Goal: Information Seeking & Learning: Find specific fact

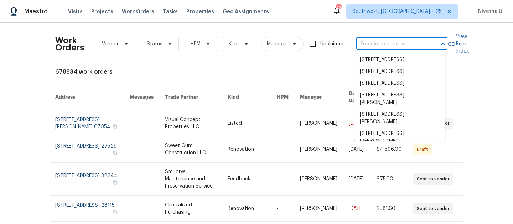
type input "[STREET_ADDRESS][PERSON_NAME]"
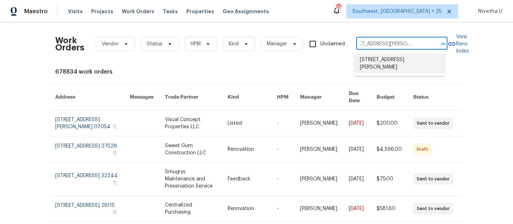
click at [378, 67] on li "[STREET_ADDRESS][PERSON_NAME]" at bounding box center [399, 63] width 91 height 19
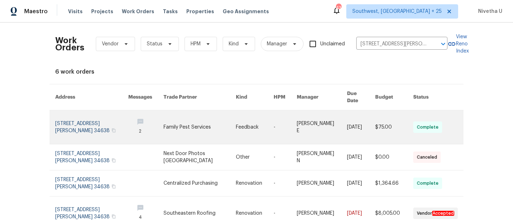
click at [80, 114] on link at bounding box center [91, 127] width 73 height 34
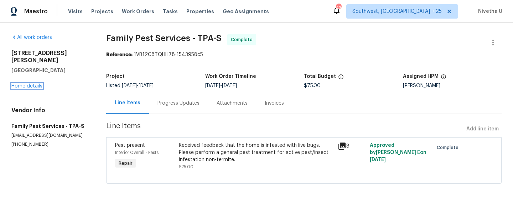
click at [30, 83] on link "Home details" at bounding box center [26, 85] width 31 height 5
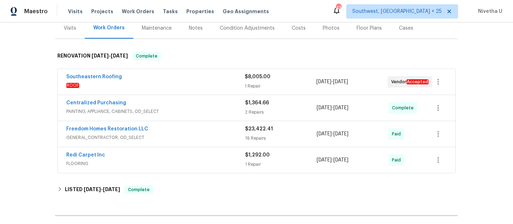
scroll to position [92, 0]
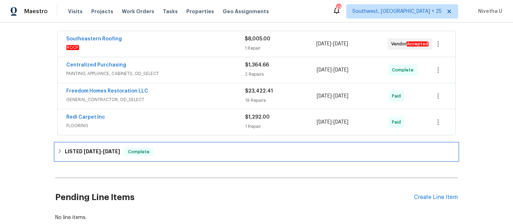
click at [226, 153] on div "LISTED [DATE] - [DATE] Complete" at bounding box center [256, 151] width 399 height 9
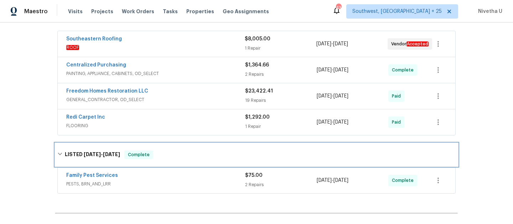
scroll to position [180, 0]
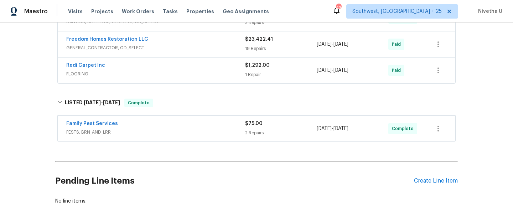
click at [219, 135] on span "PESTS, BRN_AND_LRR" at bounding box center [155, 131] width 179 height 7
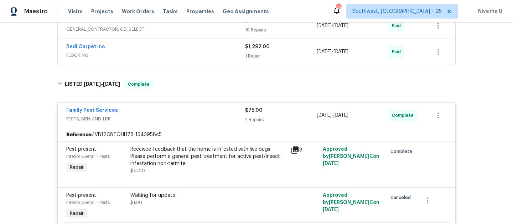
scroll to position [200, 0]
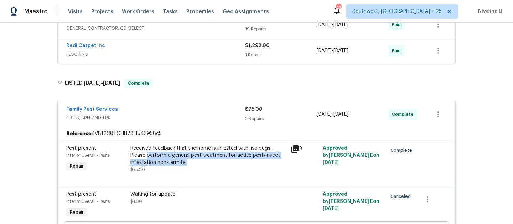
drag, startPoint x: 126, startPoint y: 157, endPoint x: 206, endPoint y: 159, distance: 79.9
click at [206, 159] on div "Received feedback that the home is infested with live bugs. Please perform a ge…" at bounding box center [208, 158] width 160 height 33
copy div "perform a general pest treatment for active pest/insect infestation non-termite."
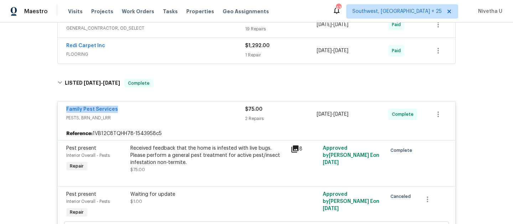
drag, startPoint x: 132, startPoint y: 107, endPoint x: 35, endPoint y: 104, distance: 97.4
click at [35, 104] on div "Back to all projects [STREET_ADDRESS][PERSON_NAME] 4 Beds | 2 1/2 Baths | Total…" at bounding box center [256, 122] width 513 height 201
copy link "Family Pest Services"
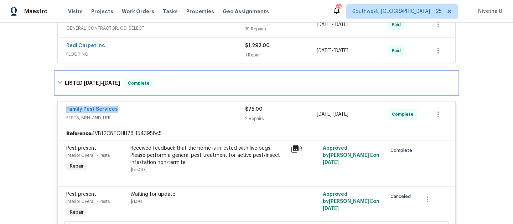
click at [177, 81] on div "LISTED [DATE] - [DATE] Complete" at bounding box center [256, 83] width 399 height 9
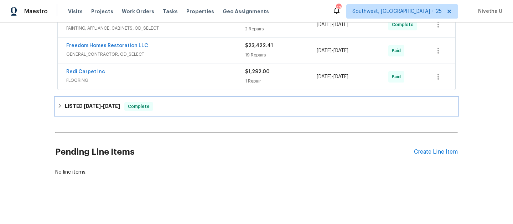
scroll to position [88, 0]
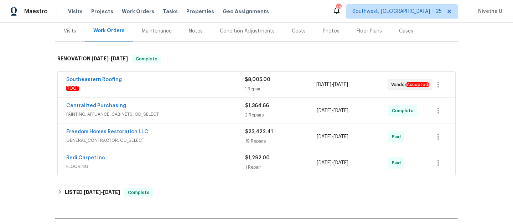
click at [184, 158] on div "Redi Carpet Inc" at bounding box center [155, 158] width 179 height 9
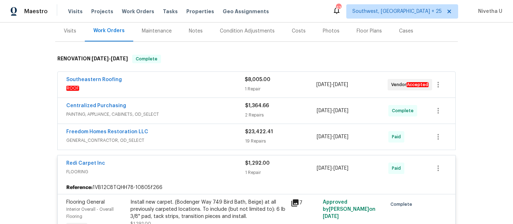
click at [188, 167] on div "Redi Carpet Inc" at bounding box center [155, 163] width 179 height 9
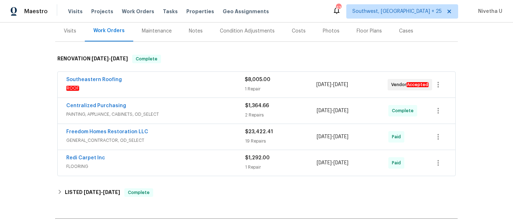
click at [185, 140] on span "GENERAL_CONTRACTOR, OD_SELECT" at bounding box center [155, 140] width 179 height 7
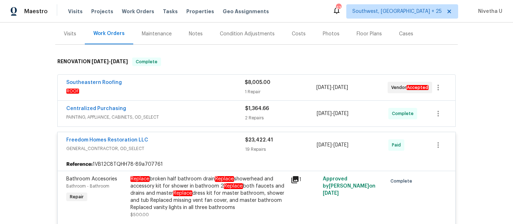
scroll to position [83, 0]
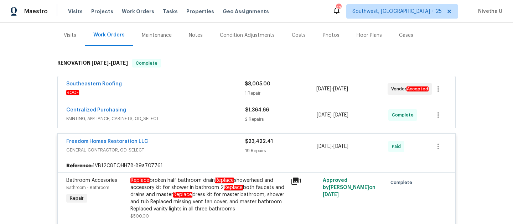
click at [212, 150] on span "GENERAL_CONTRACTOR, OD_SELECT" at bounding box center [155, 149] width 179 height 7
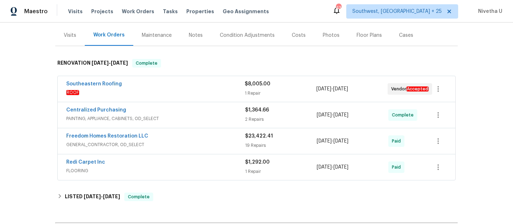
click at [206, 113] on div "Centralized Purchasing" at bounding box center [155, 110] width 179 height 9
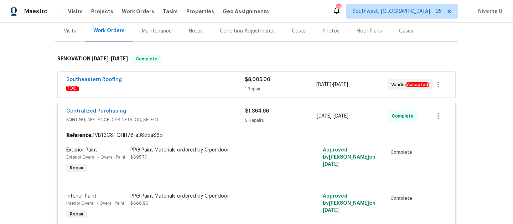
scroll to position [87, 0]
click at [203, 118] on span "PAINTING, APPLIANCE, CABINETS, OD_SELECT" at bounding box center [155, 119] width 179 height 7
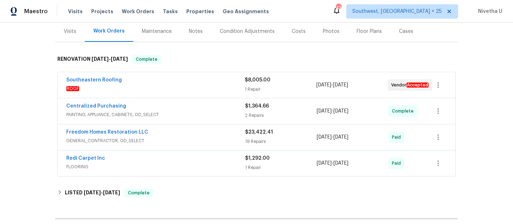
click at [199, 90] on span "ROOF" at bounding box center [155, 88] width 179 height 7
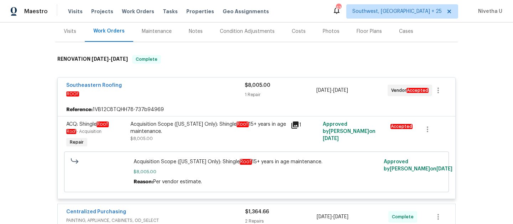
click at [198, 88] on div "Southeastern Roofing" at bounding box center [155, 86] width 179 height 9
